Goal: Task Accomplishment & Management: Manage account settings

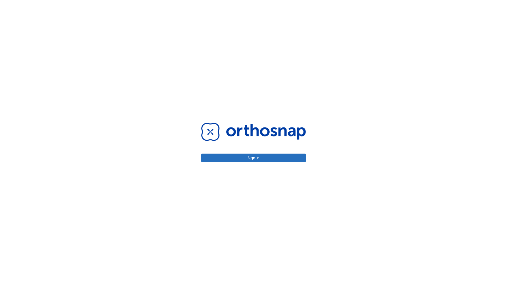
click at [253, 158] on button "Sign in" at bounding box center [253, 158] width 105 height 9
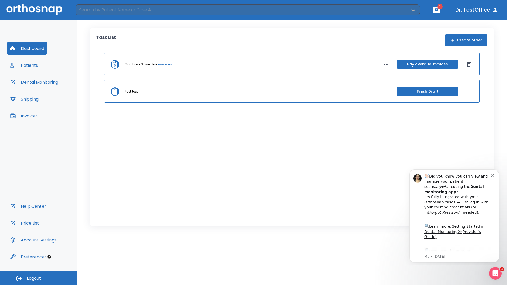
click at [38, 278] on span "Logout" at bounding box center [34, 279] width 14 height 6
